Goal: Task Accomplishment & Management: Manage account settings

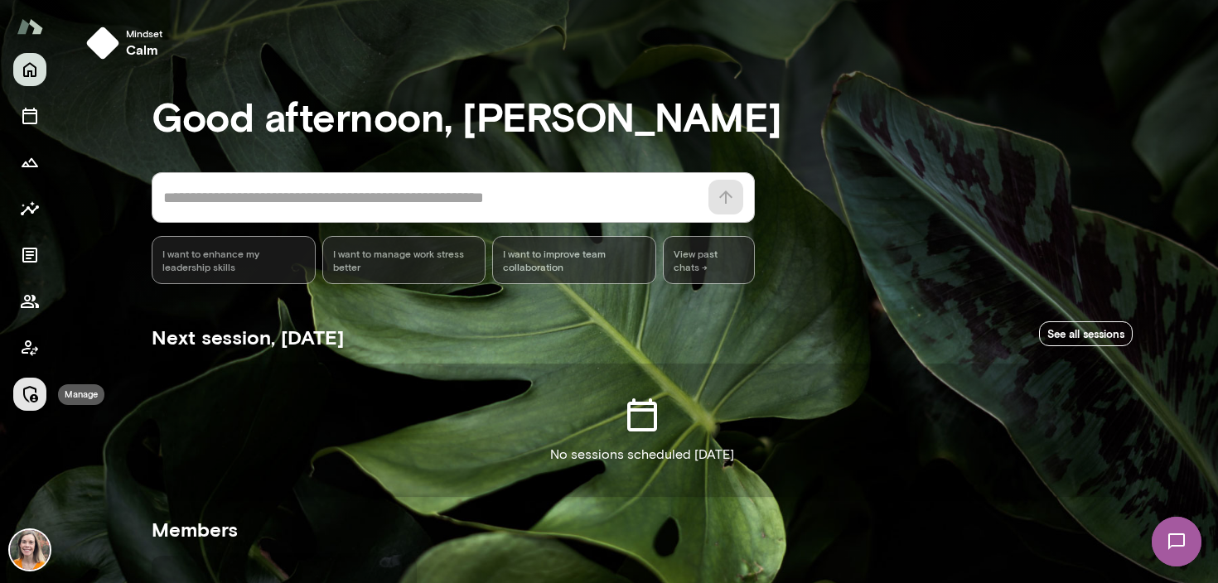
click at [30, 394] on icon "Manage" at bounding box center [30, 394] width 20 height 20
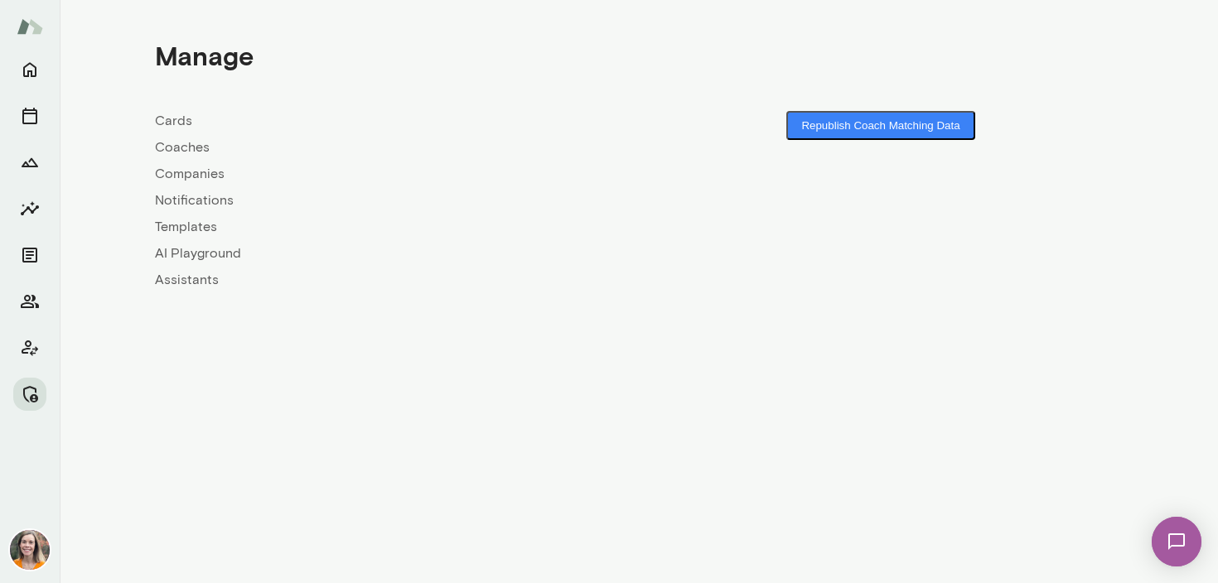
click at [186, 149] on link "Coaches" at bounding box center [397, 148] width 484 height 20
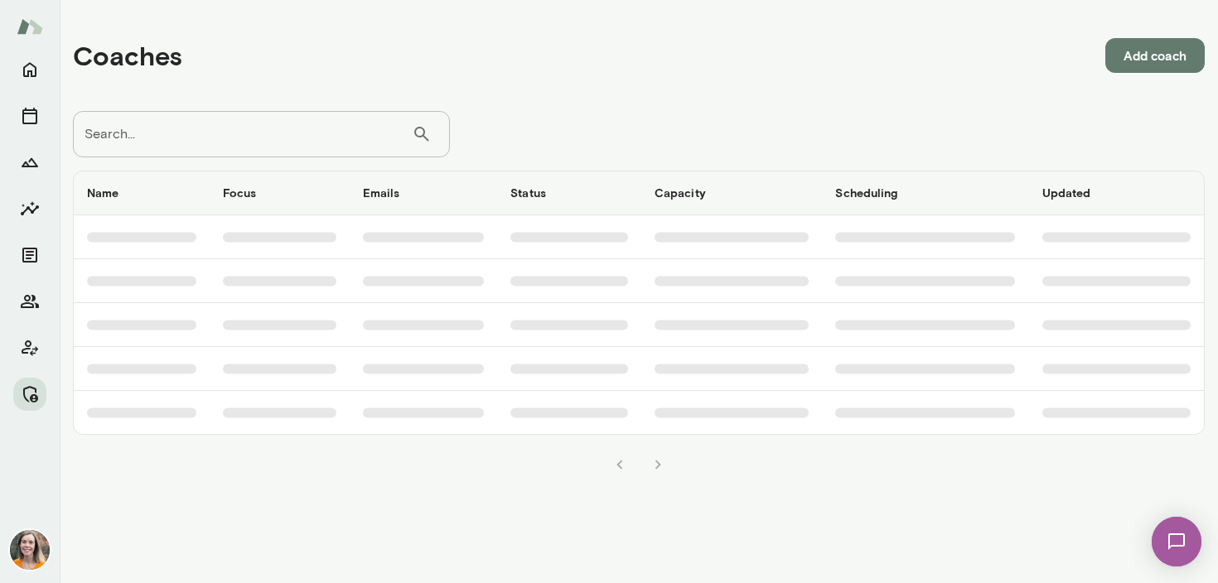
click at [234, 130] on input "Search..." at bounding box center [242, 134] width 339 height 46
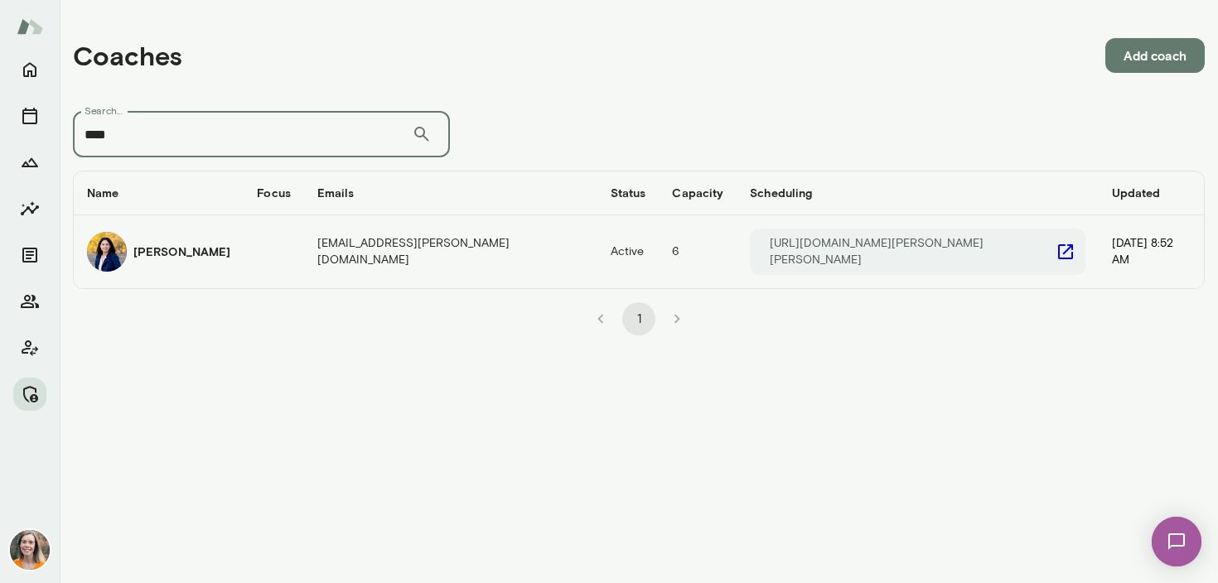
type input "****"
click at [207, 258] on div "[PERSON_NAME]" at bounding box center [158, 252] width 143 height 40
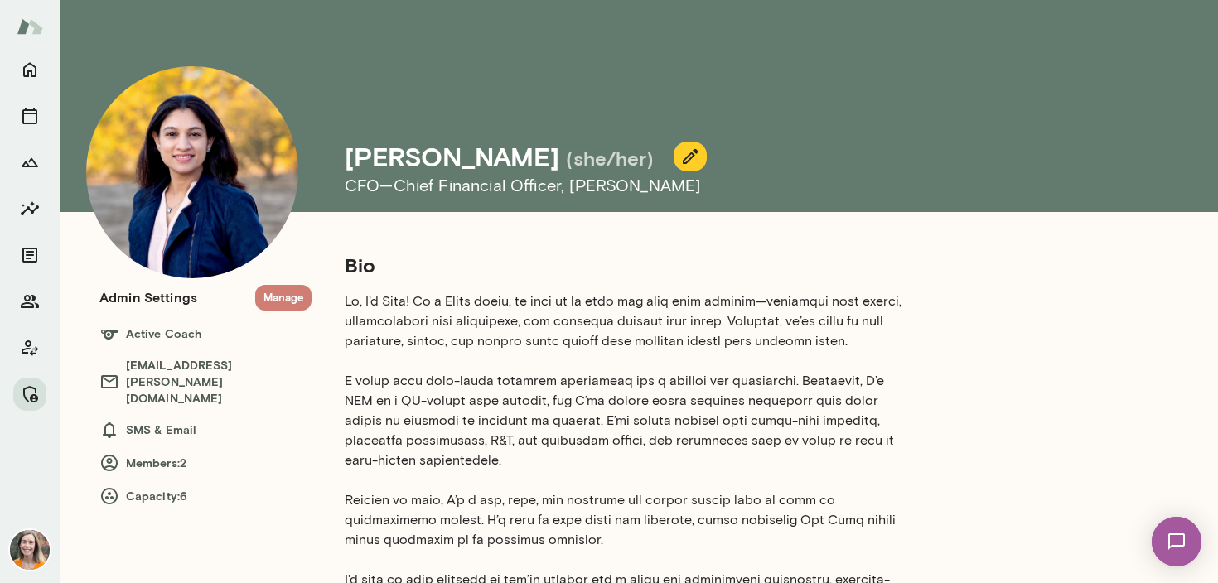
click at [281, 288] on button "Manage" at bounding box center [283, 298] width 56 height 26
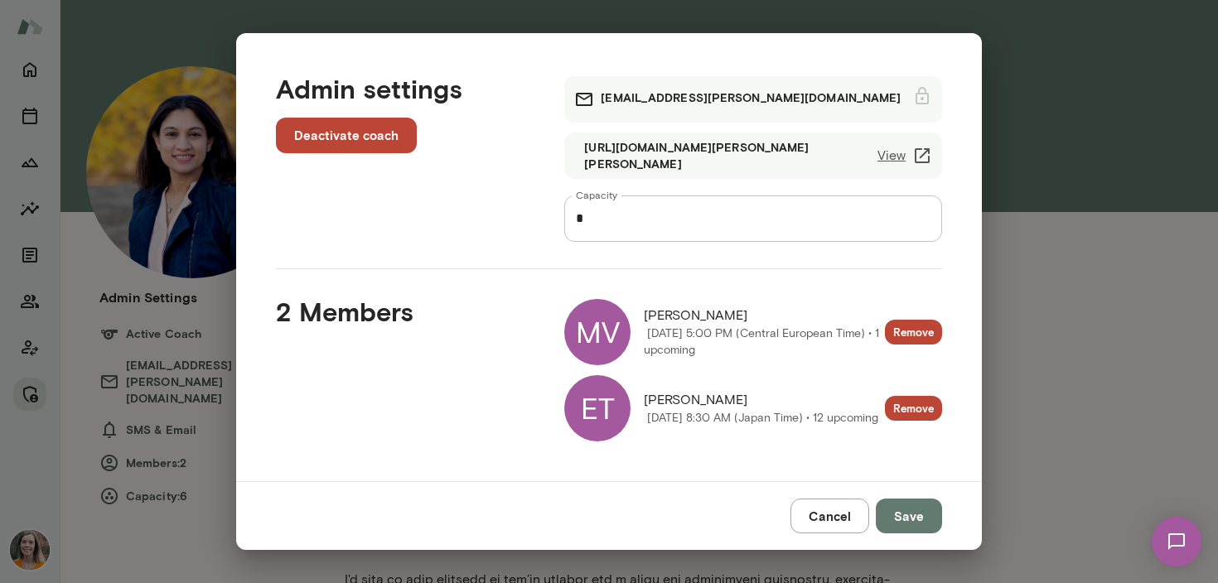
click at [839, 516] on button "Cancel" at bounding box center [829, 516] width 79 height 35
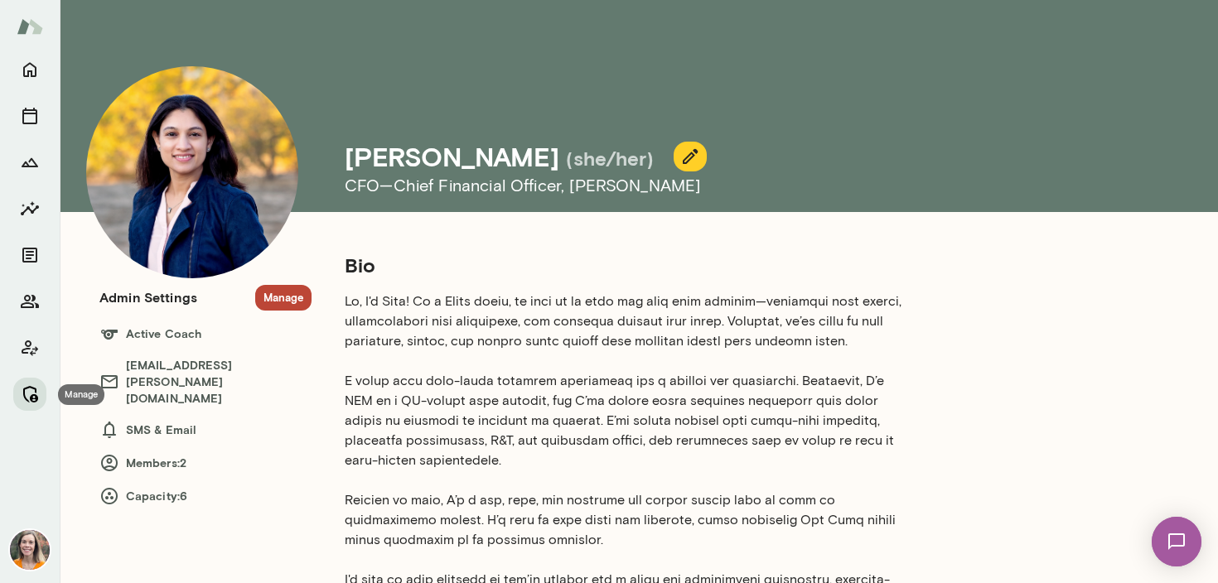
click at [33, 385] on icon "Manage" at bounding box center [30, 394] width 20 height 20
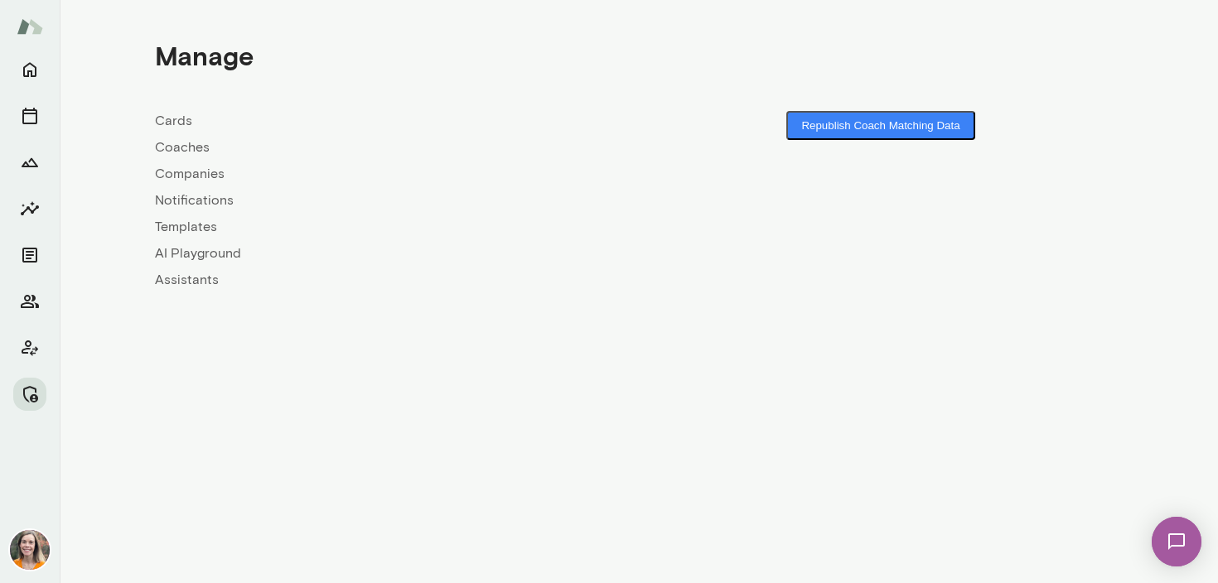
click at [191, 147] on link "Coaches" at bounding box center [397, 148] width 484 height 20
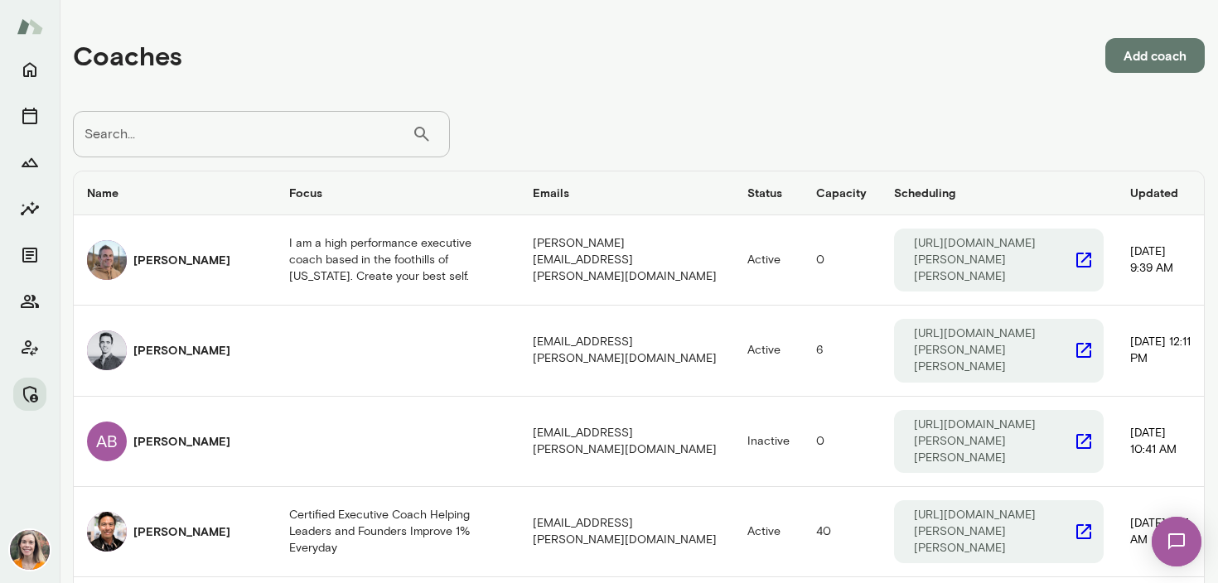
click at [248, 137] on input "Search..." at bounding box center [242, 134] width 339 height 46
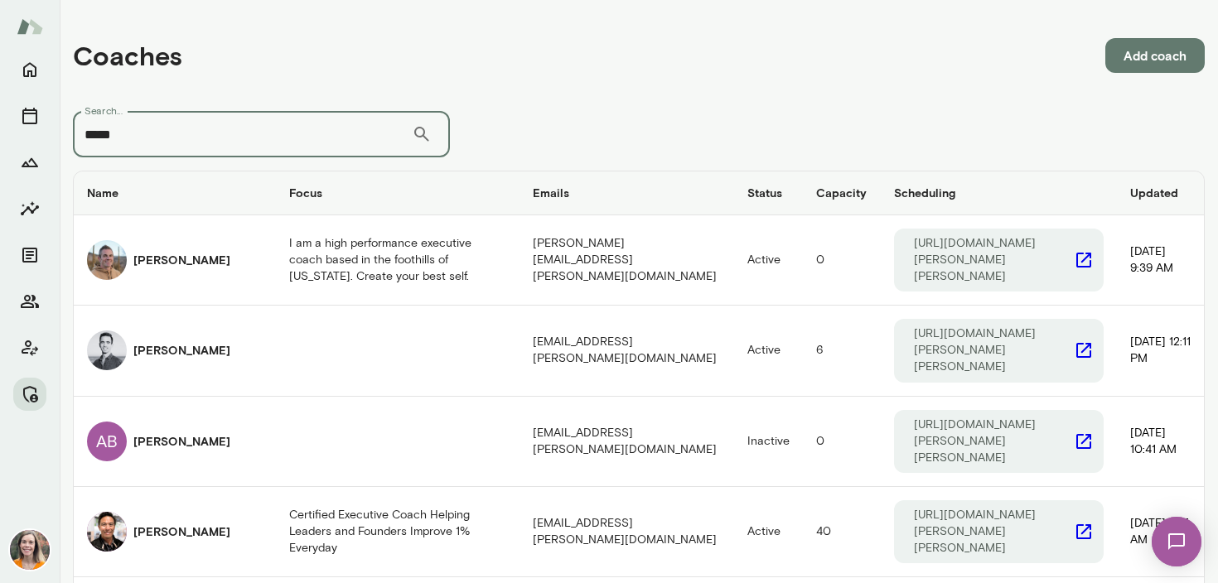
type input "*****"
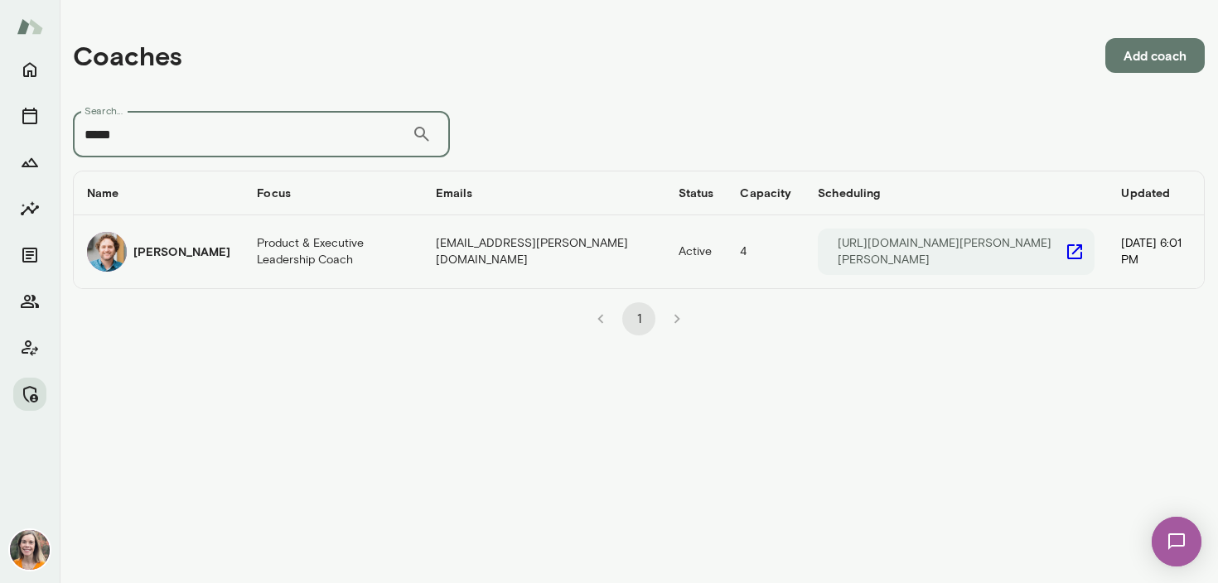
click at [207, 262] on div "[PERSON_NAME]" at bounding box center [158, 252] width 143 height 40
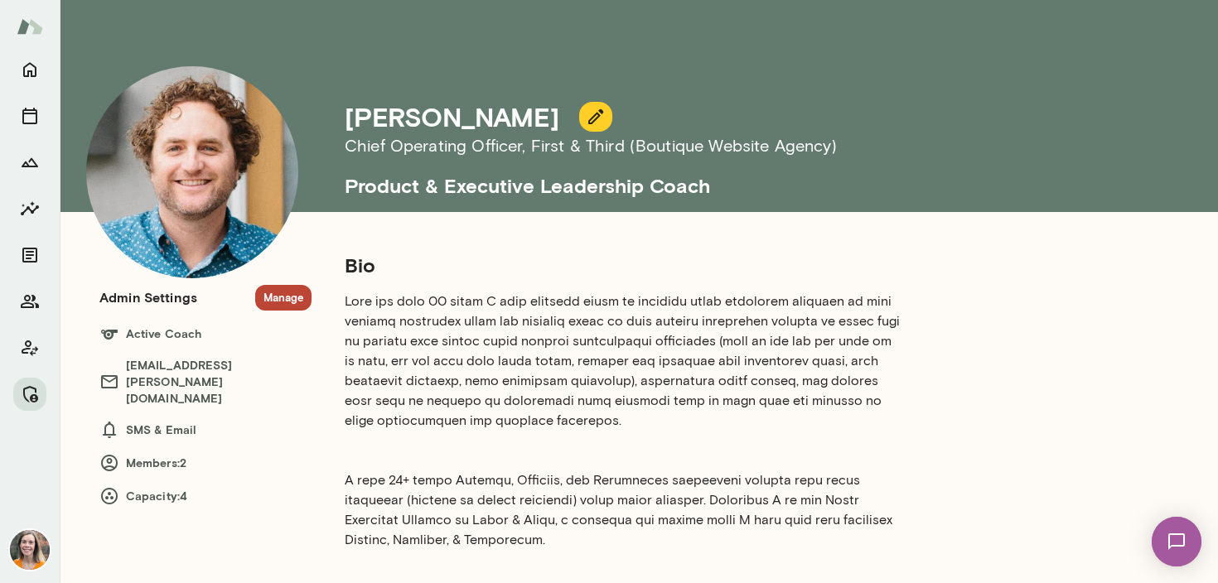
click at [277, 300] on button "Manage" at bounding box center [283, 298] width 56 height 26
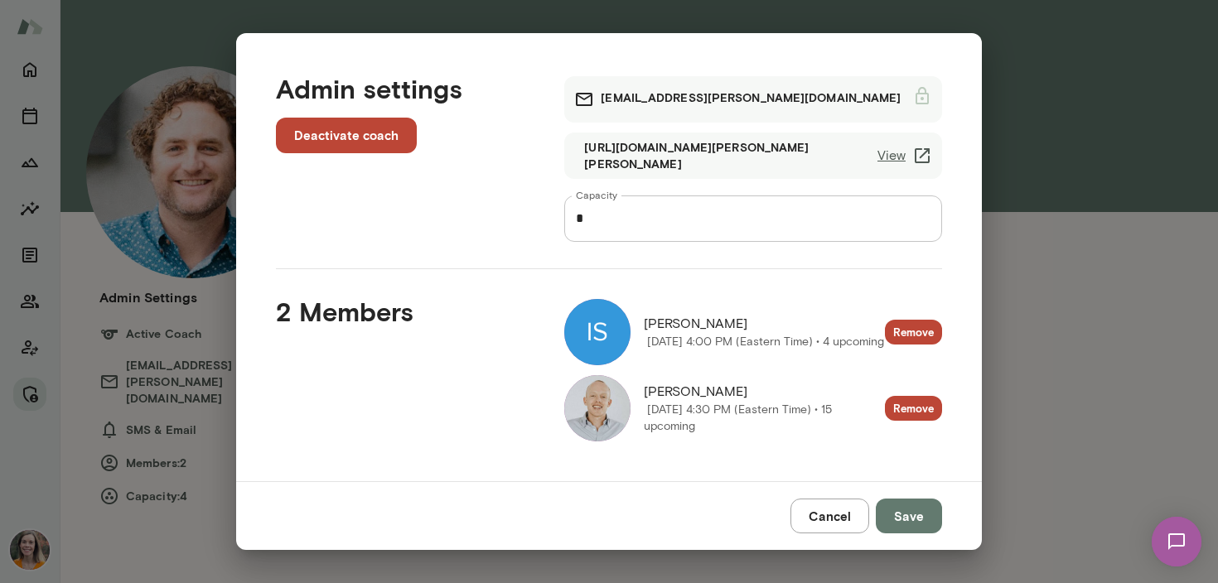
click at [1113, 360] on div "Admin settings Deactivate coach [PERSON_NAME][EMAIL_ADDRESS][PERSON_NAME][DOMAI…" at bounding box center [609, 291] width 1218 height 583
click at [833, 514] on button "Cancel" at bounding box center [829, 516] width 79 height 35
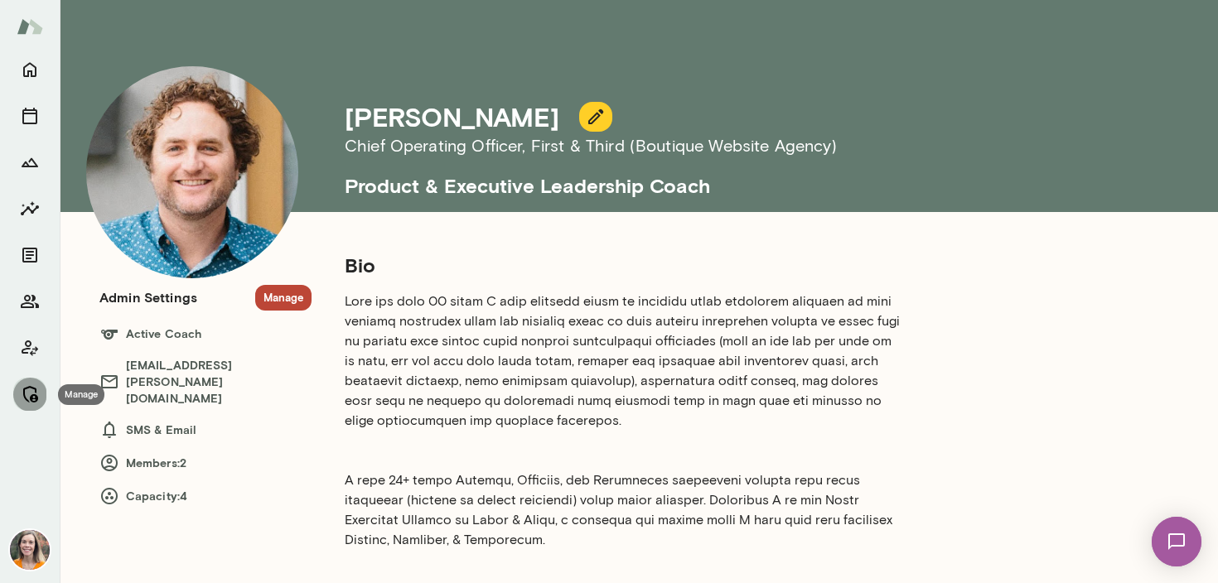
click at [27, 394] on icon "Manage" at bounding box center [30, 394] width 20 height 20
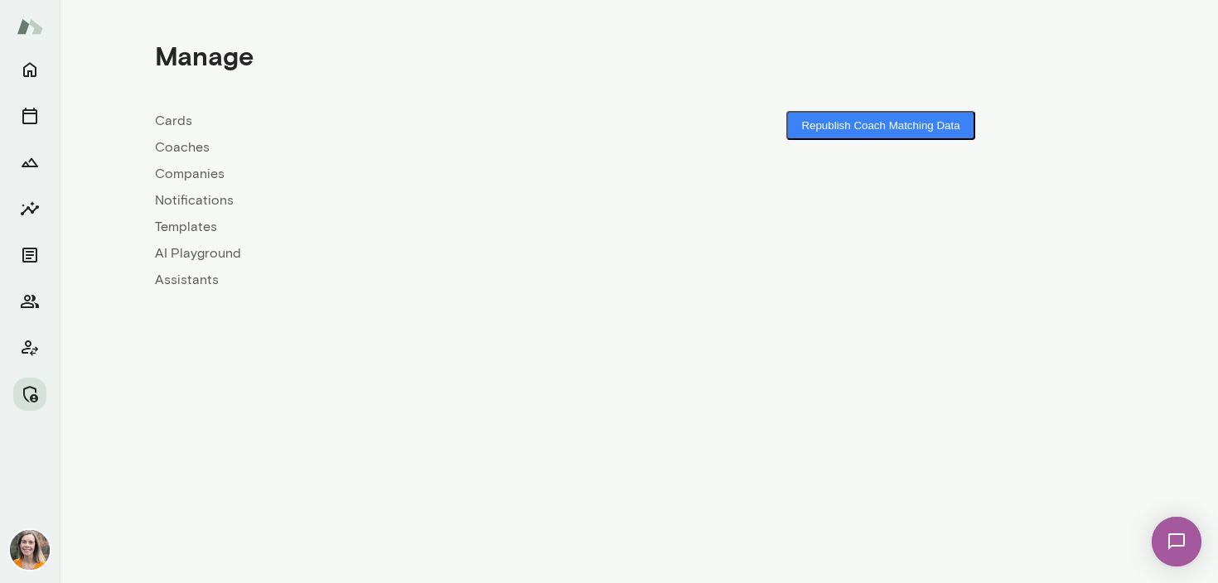
click at [185, 146] on link "Coaches" at bounding box center [397, 148] width 484 height 20
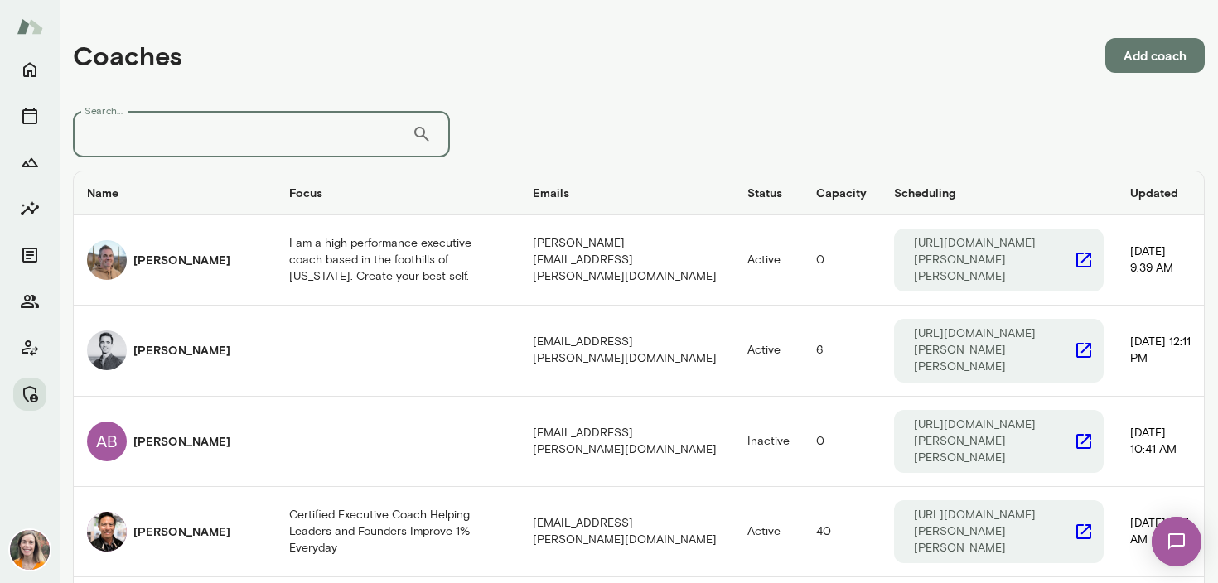
click at [216, 145] on input "Search..." at bounding box center [242, 134] width 339 height 46
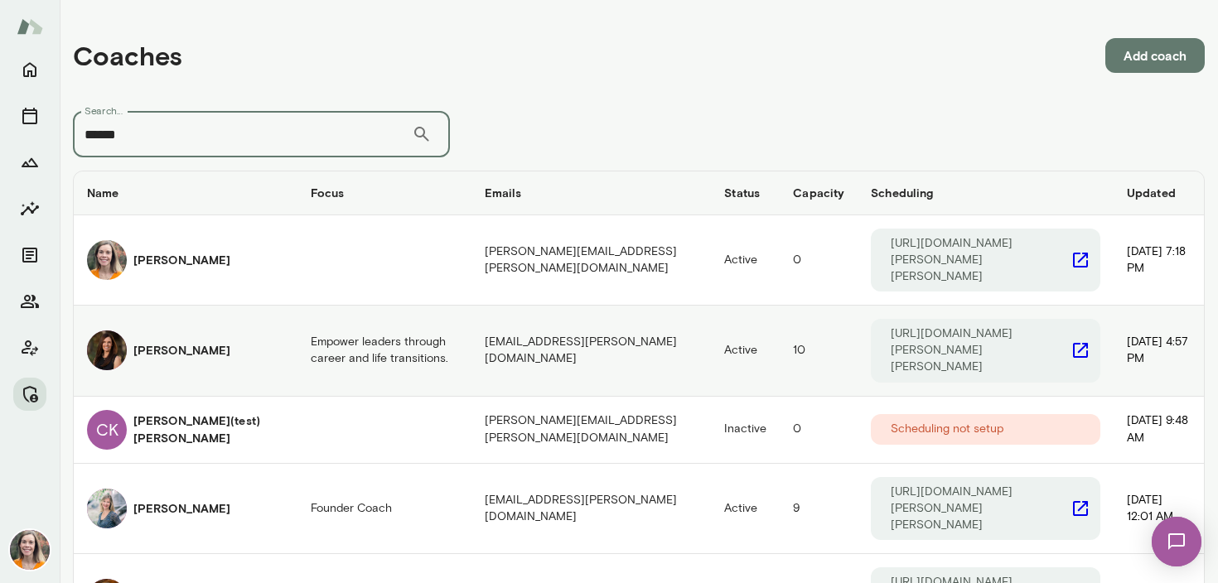
type input "******"
click at [216, 331] on div "[PERSON_NAME]" at bounding box center [185, 351] width 197 height 40
